Goal: Check status

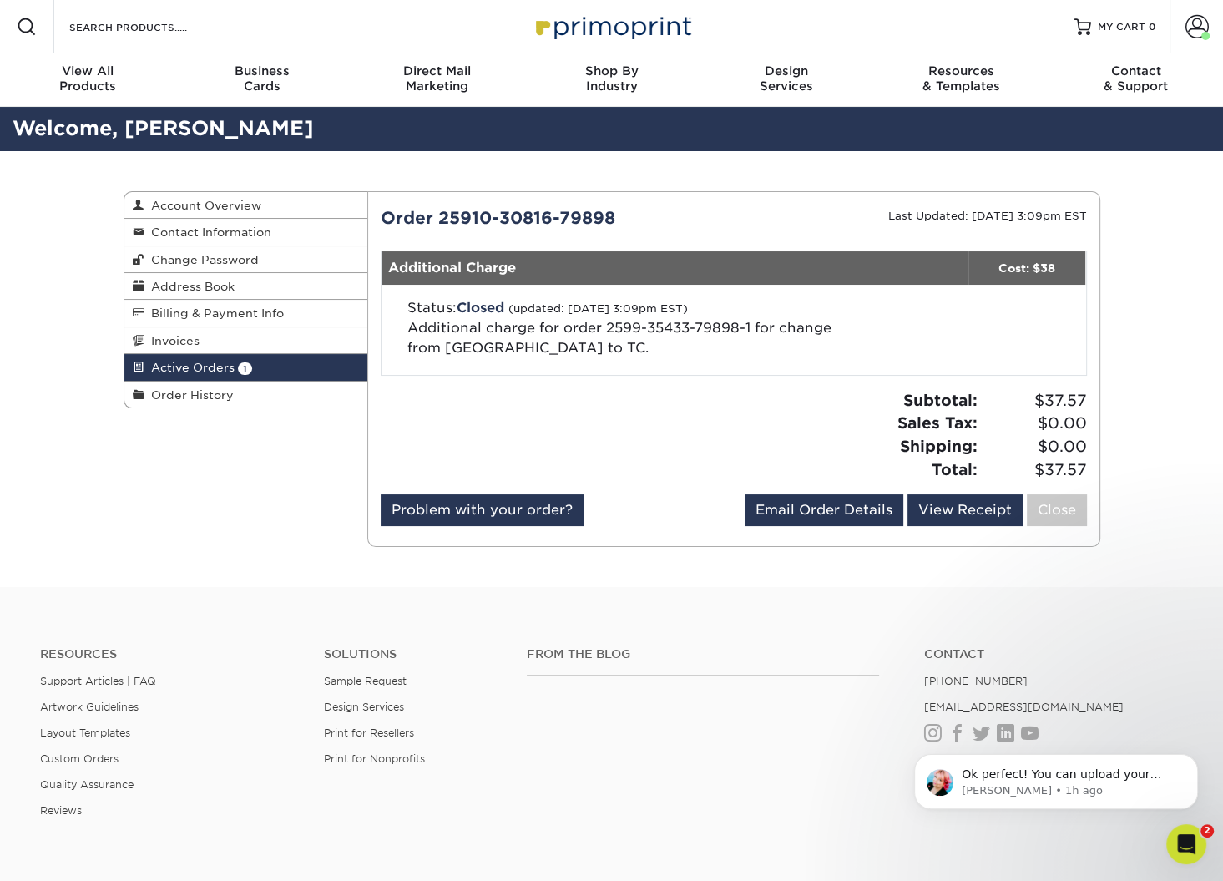
click at [272, 371] on link "Active Orders 1" at bounding box center [246, 367] width 244 height 27
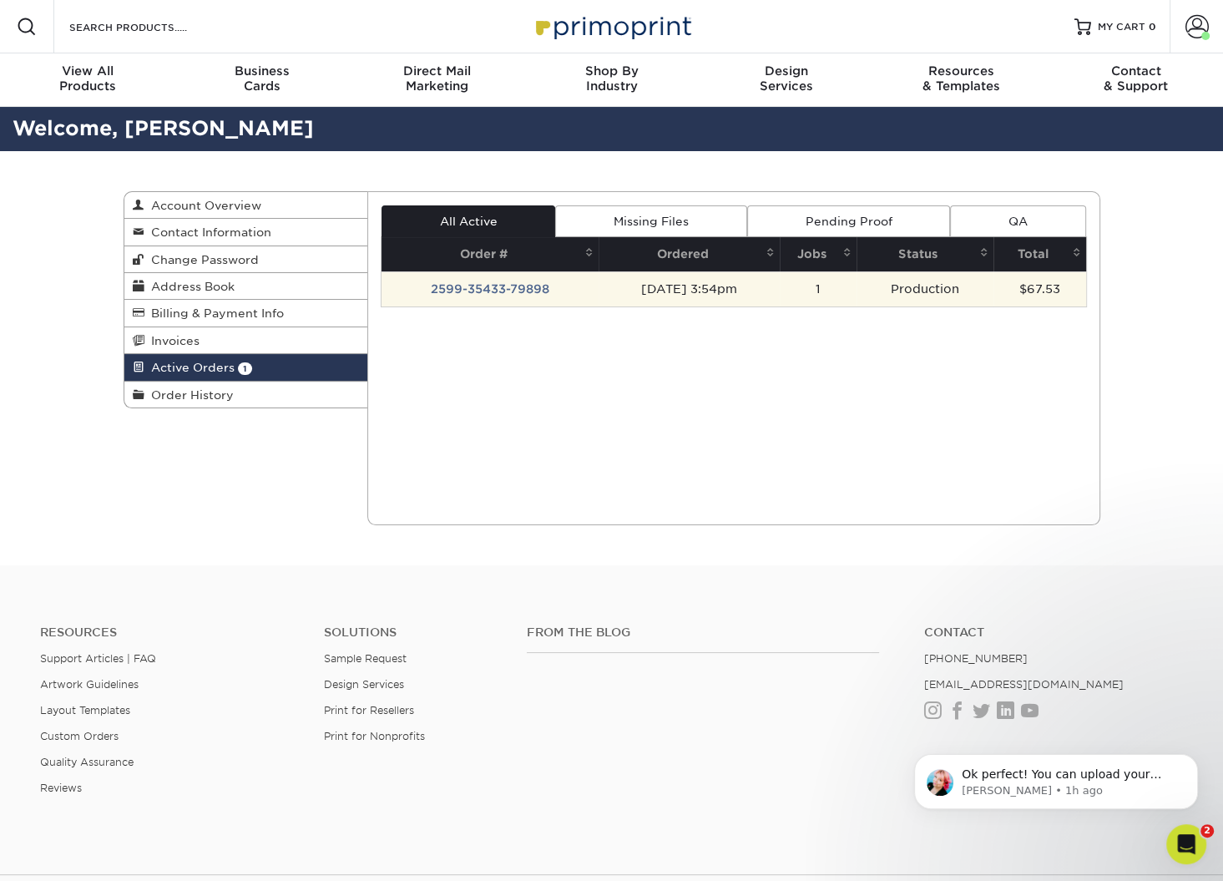
click at [760, 295] on td "09/09/2025 3:54pm" at bounding box center [688, 288] width 181 height 35
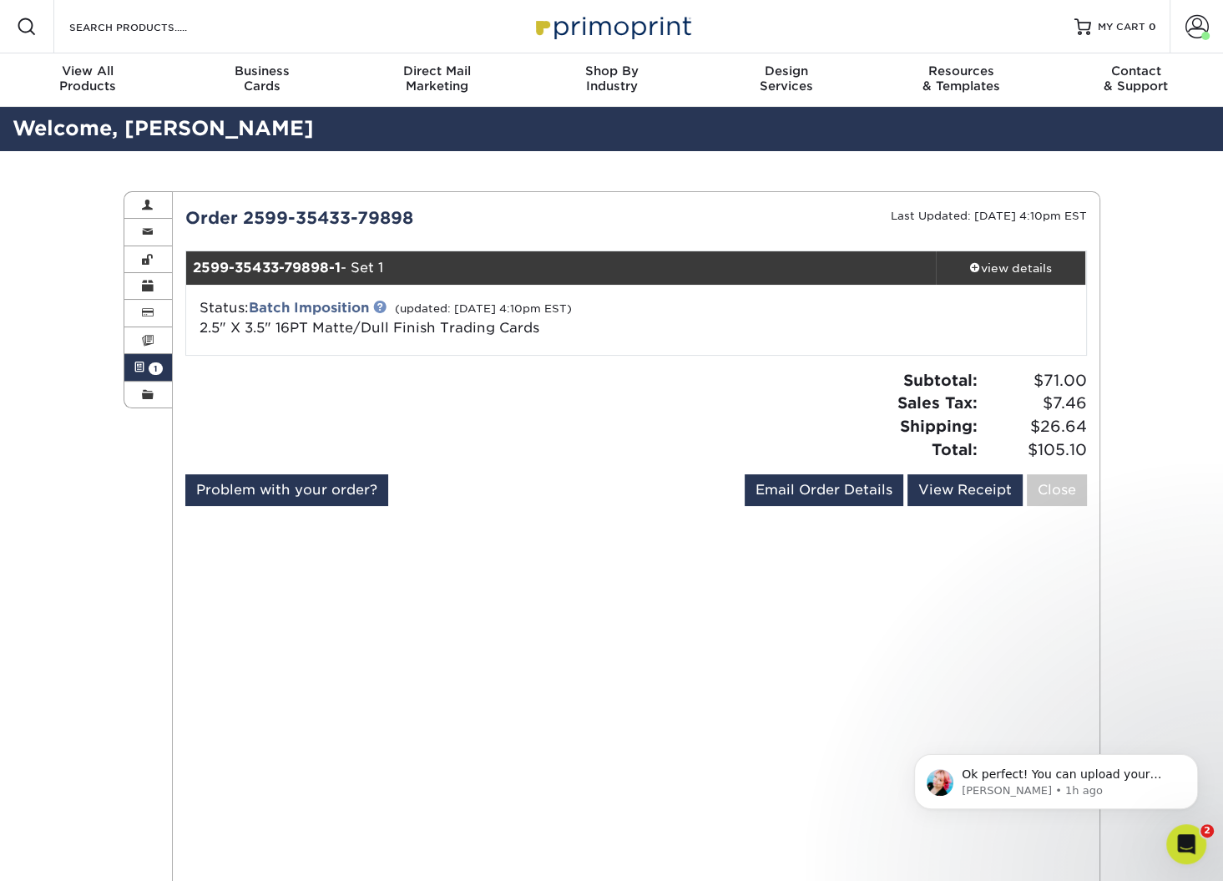
click at [383, 302] on link at bounding box center [379, 306] width 13 height 13
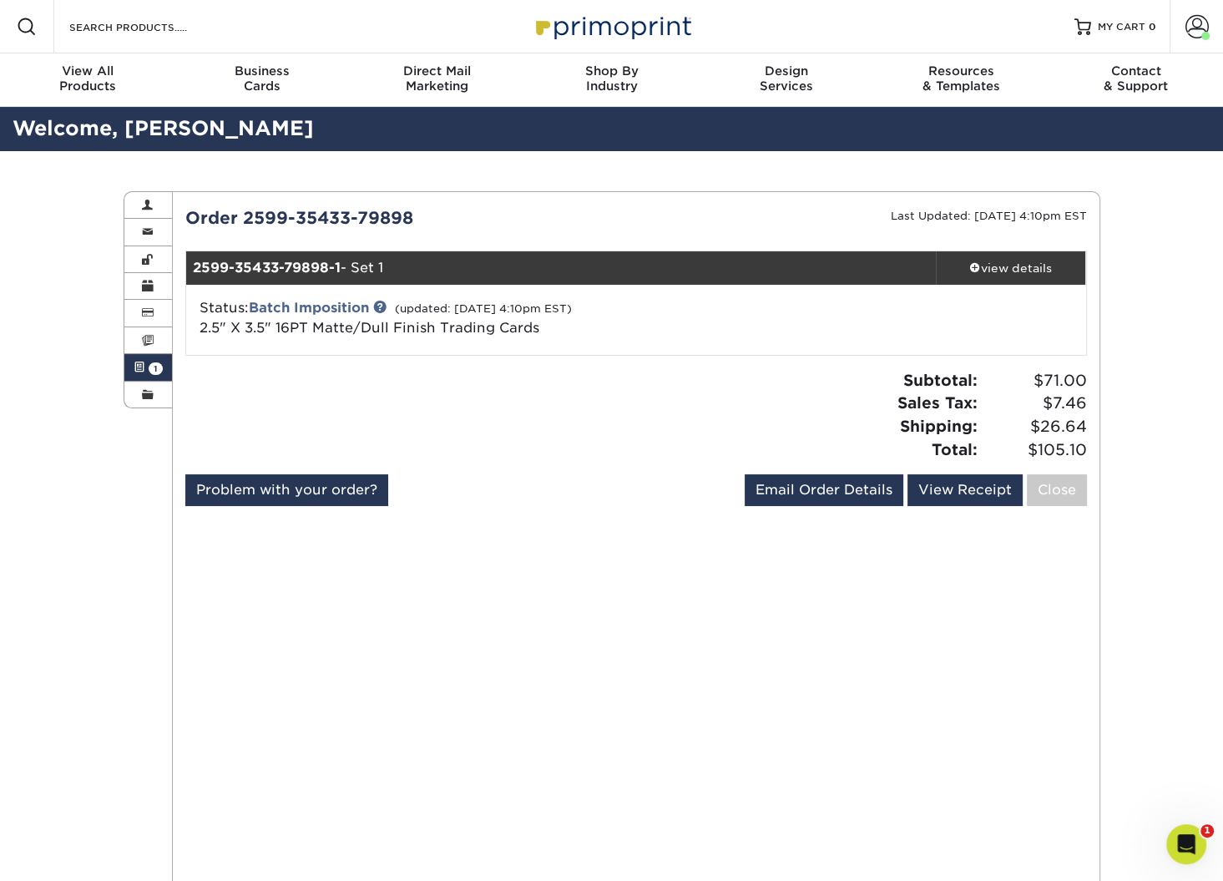
click at [778, 389] on div "Subtotal: $71.00 Sales Tax: $7.46 Shipping: $26.64 Total: $105.10" at bounding box center [867, 415] width 463 height 92
click at [578, 30] on img at bounding box center [611, 26] width 167 height 36
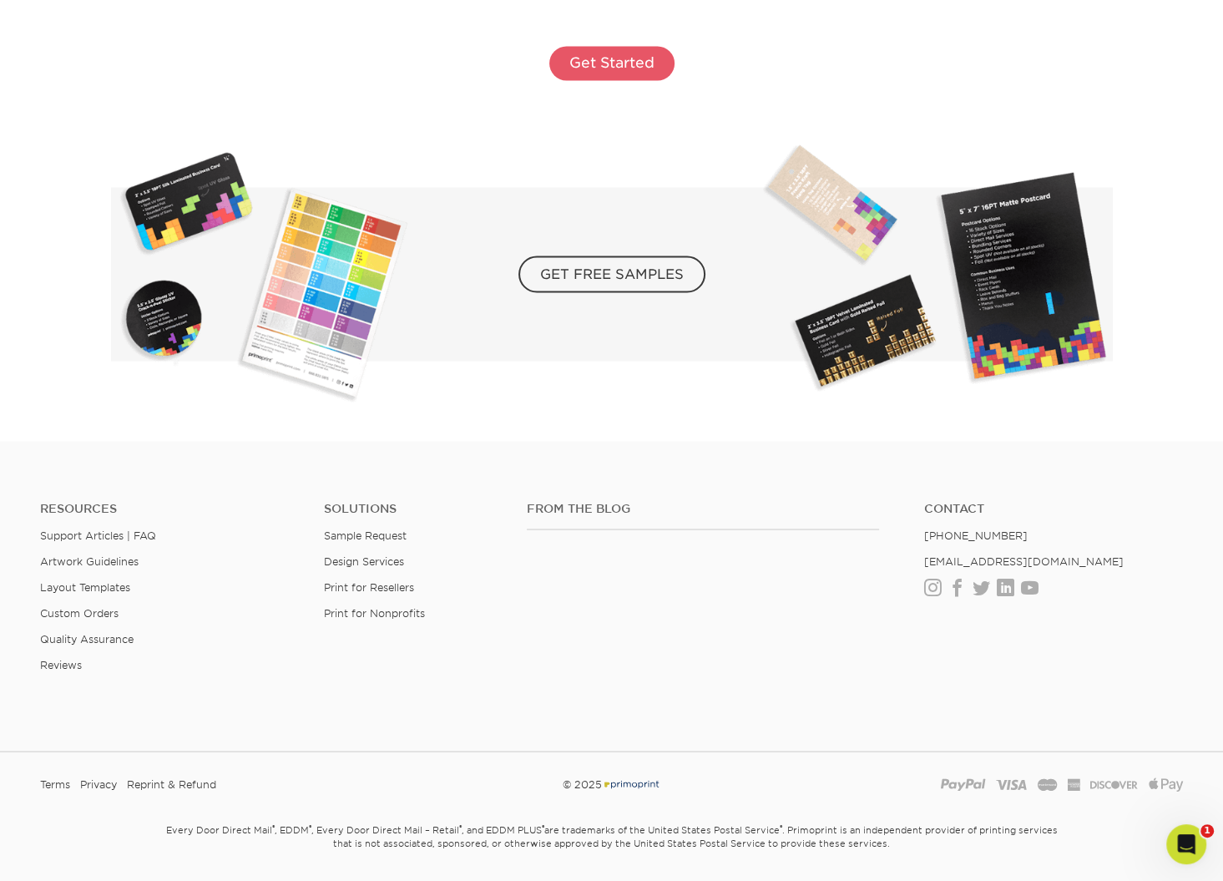
scroll to position [2807, 0]
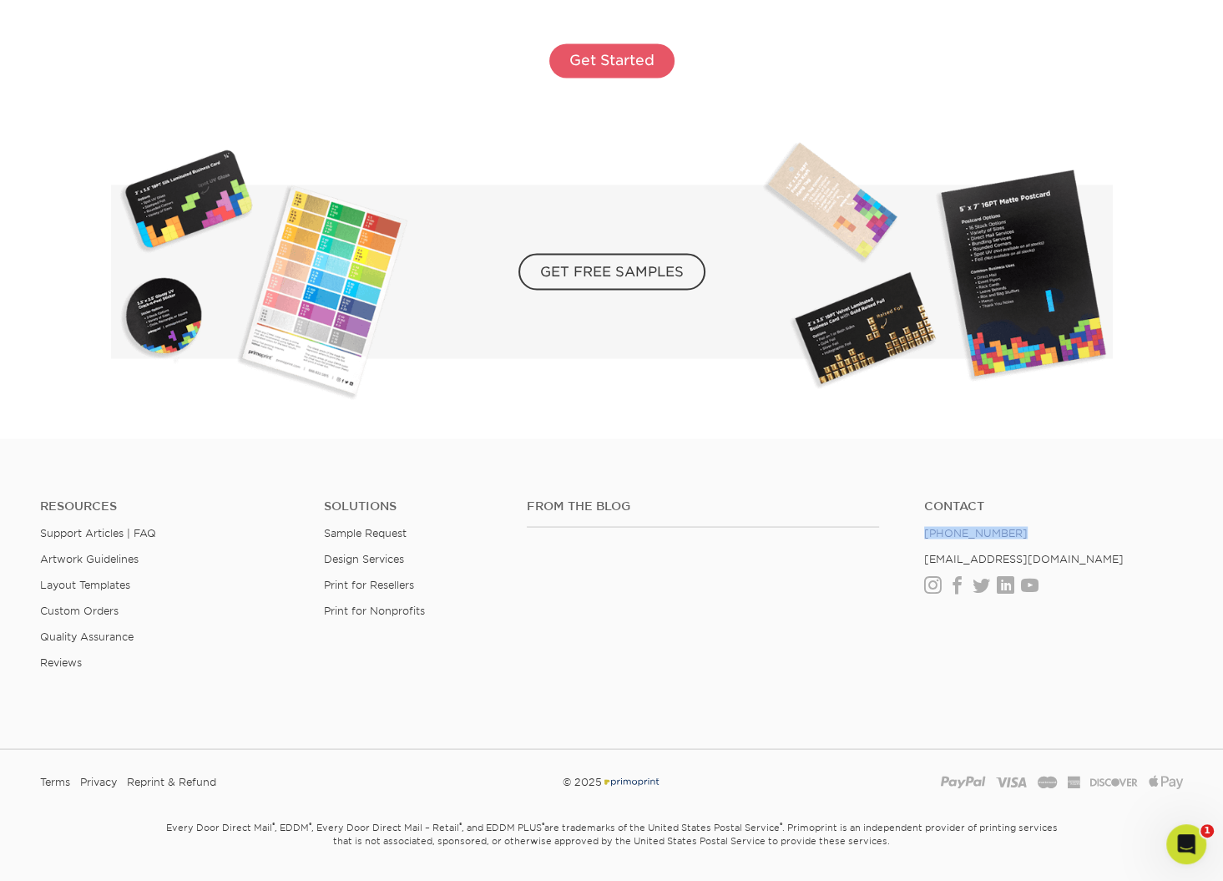
drag, startPoint x: 1025, startPoint y: 527, endPoint x: 924, endPoint y: 534, distance: 101.2
click at [924, 534] on li "[PHONE_NUMBER]" at bounding box center [1053, 532] width 259 height 13
copy link "[PHONE_NUMBER]"
